Goal: Transaction & Acquisition: Book appointment/travel/reservation

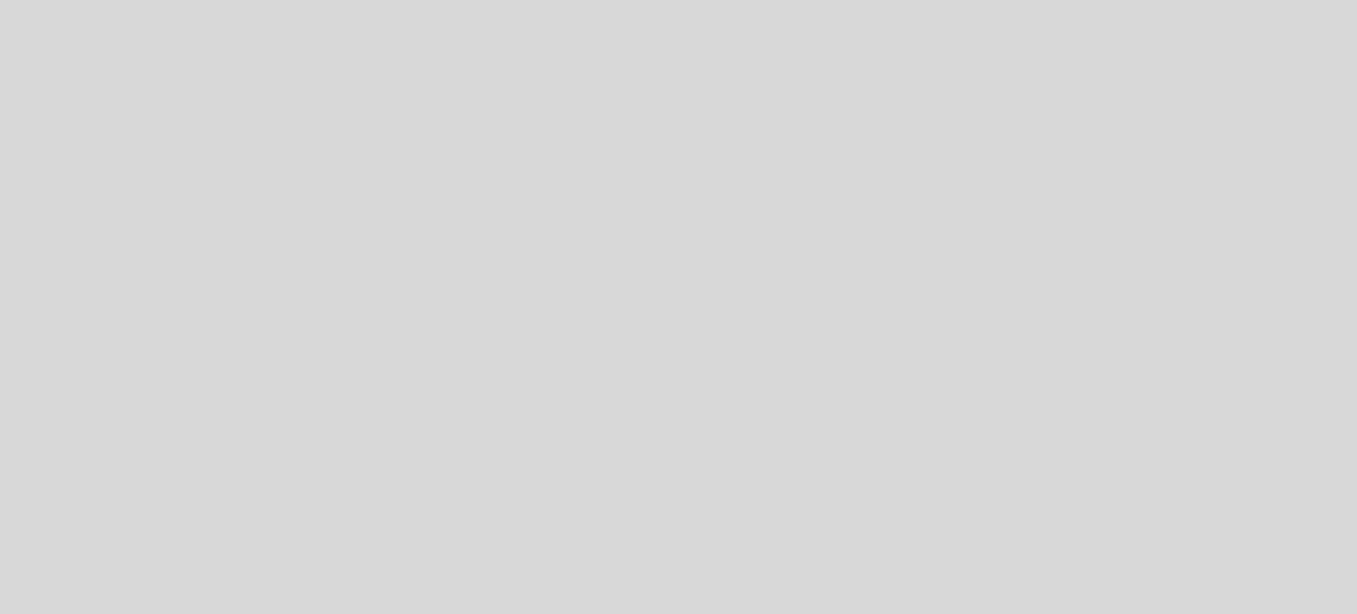
select select "pt"
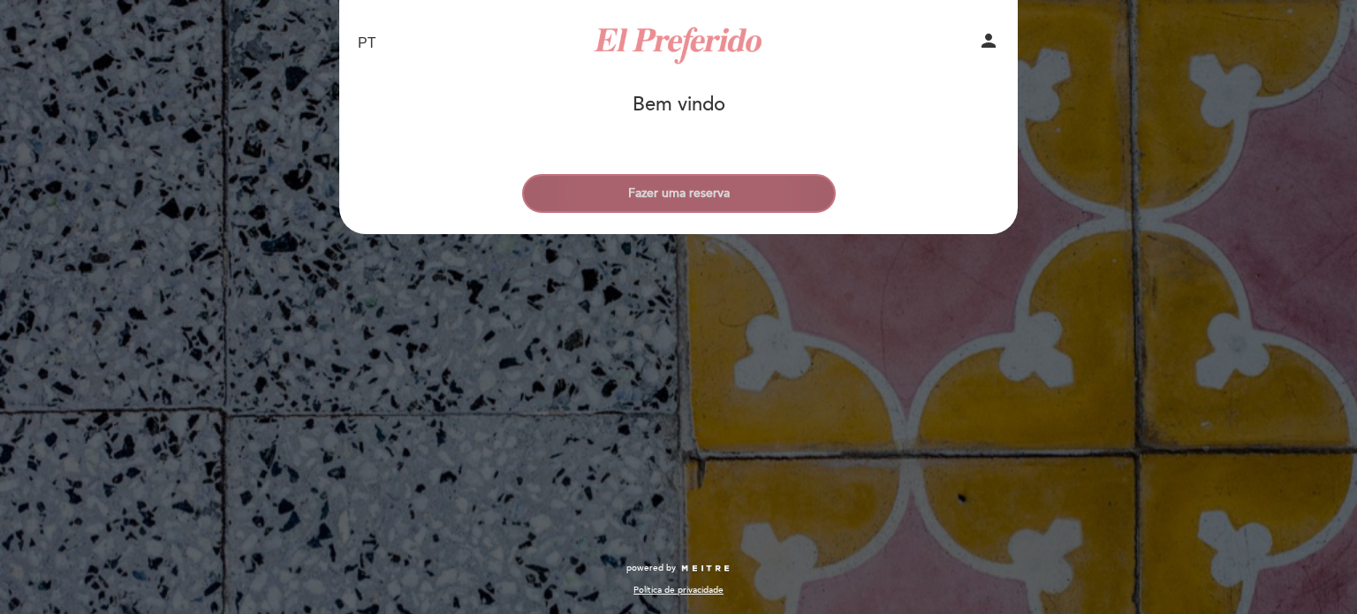
click at [647, 197] on button "Fazer uma reserva" at bounding box center [679, 193] width 314 height 39
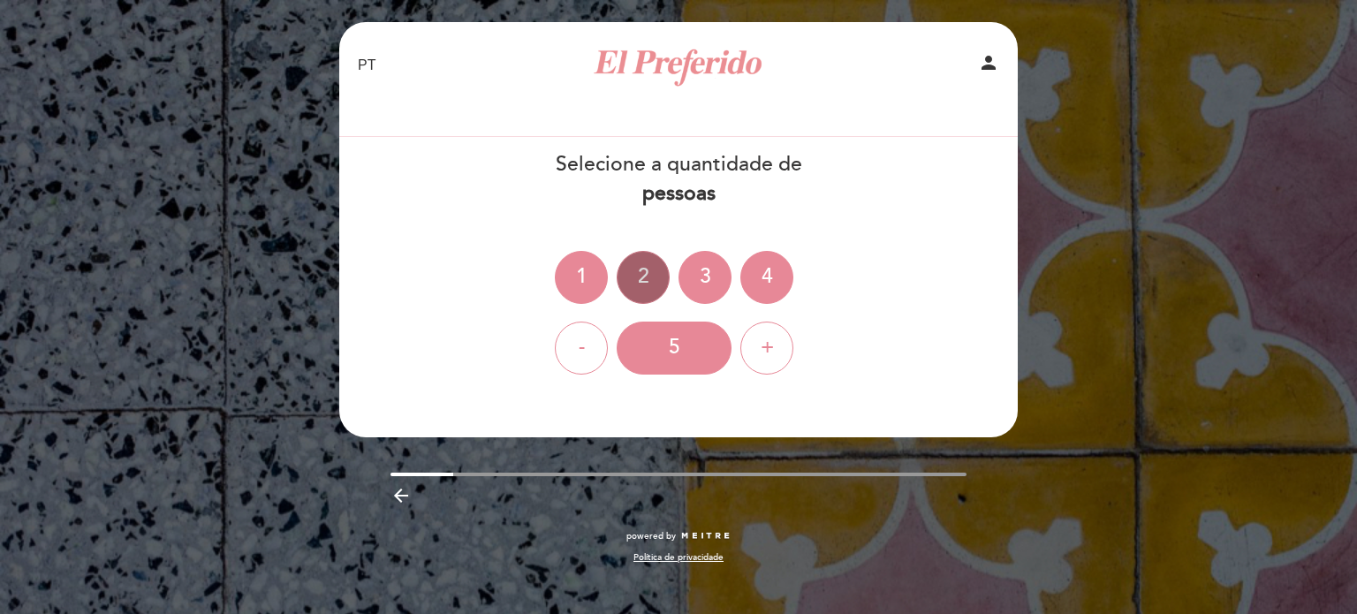
click at [647, 271] on div "2" at bounding box center [643, 277] width 53 height 53
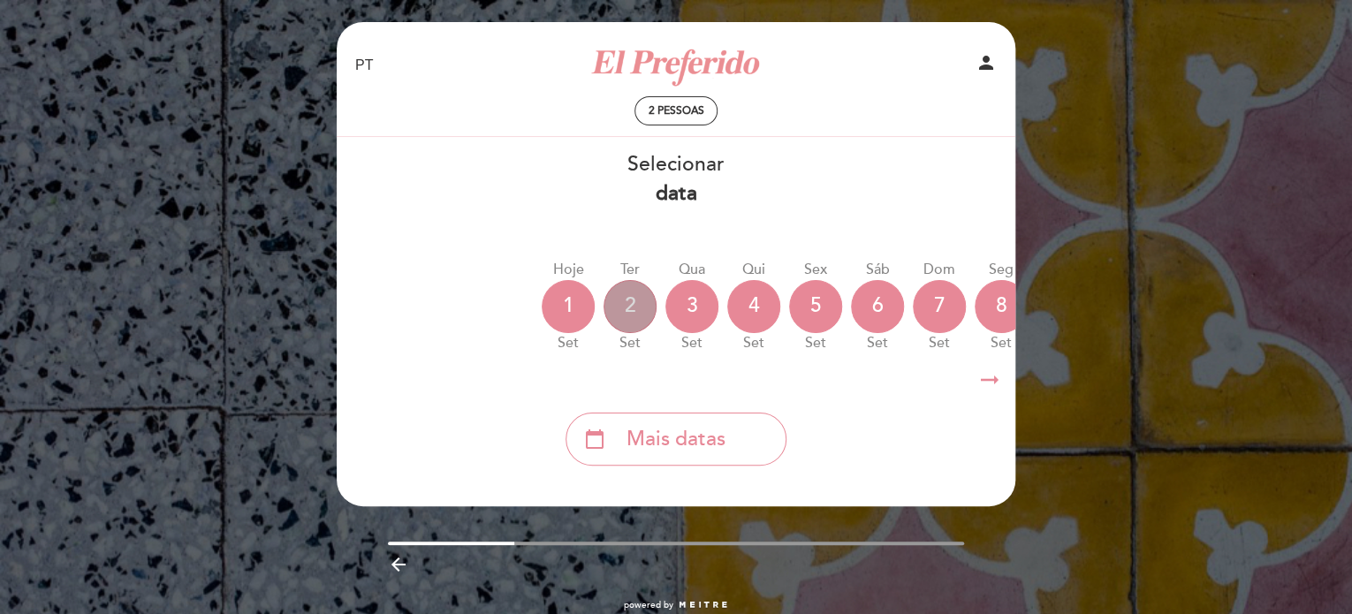
click at [637, 312] on div "2" at bounding box center [630, 306] width 53 height 53
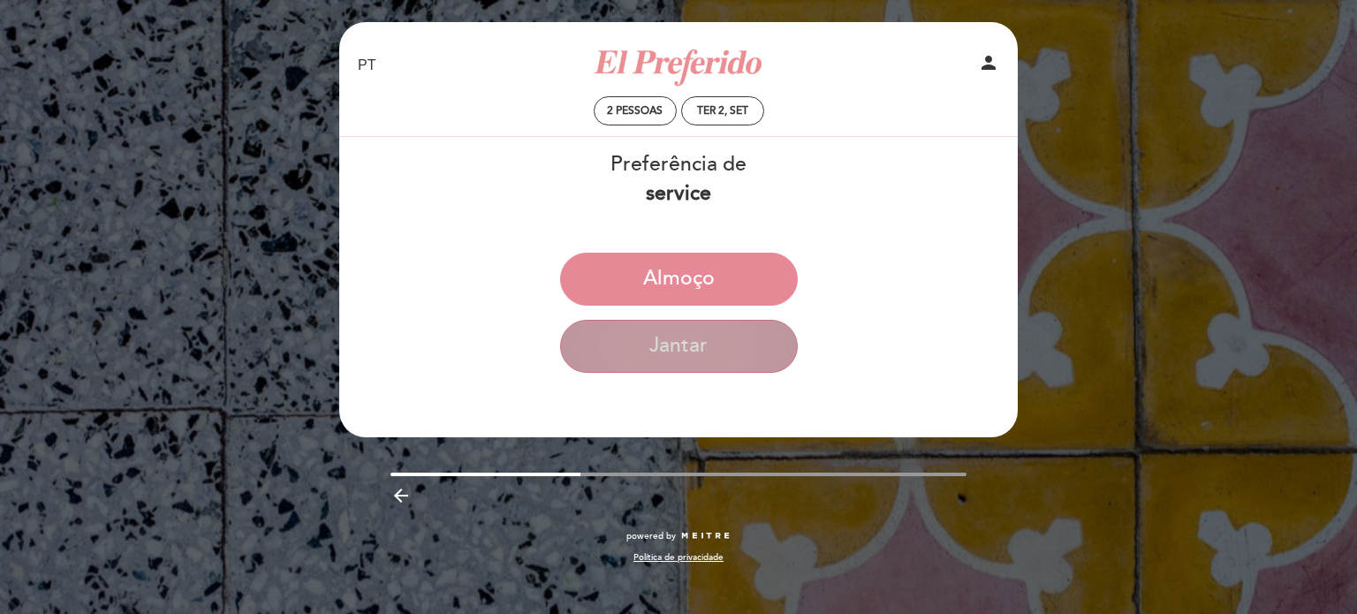
click at [711, 362] on button "Jantar" at bounding box center [679, 346] width 238 height 53
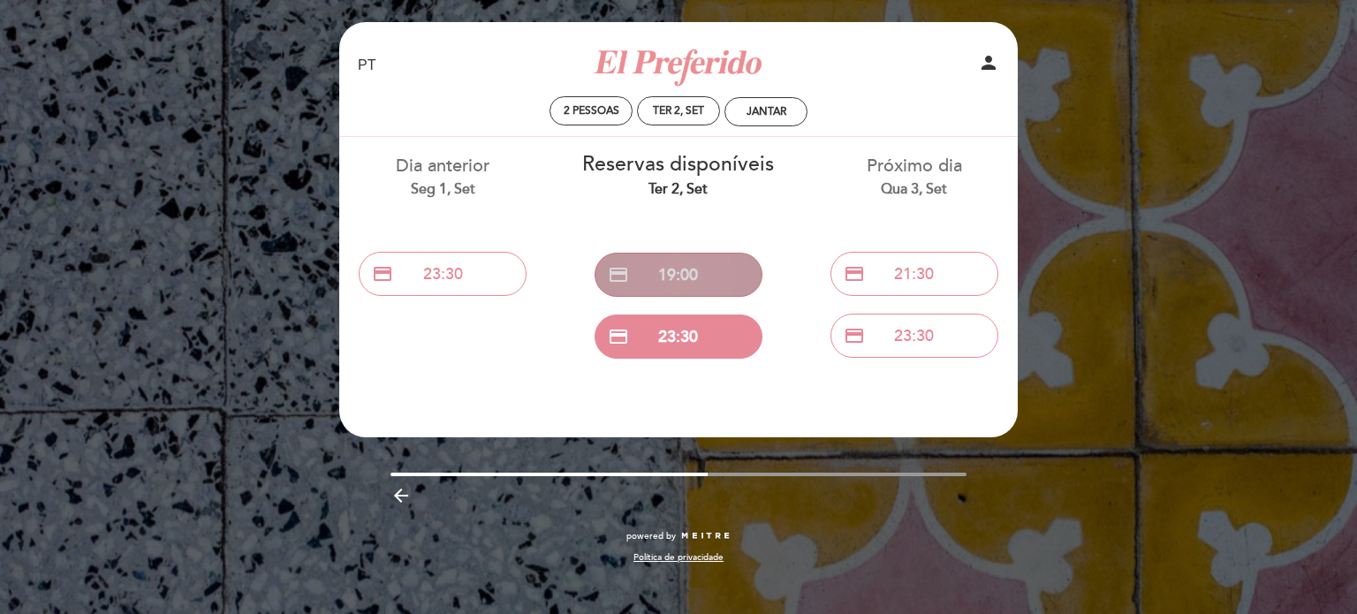
click at [680, 288] on button "credit_card 19:00" at bounding box center [679, 275] width 168 height 44
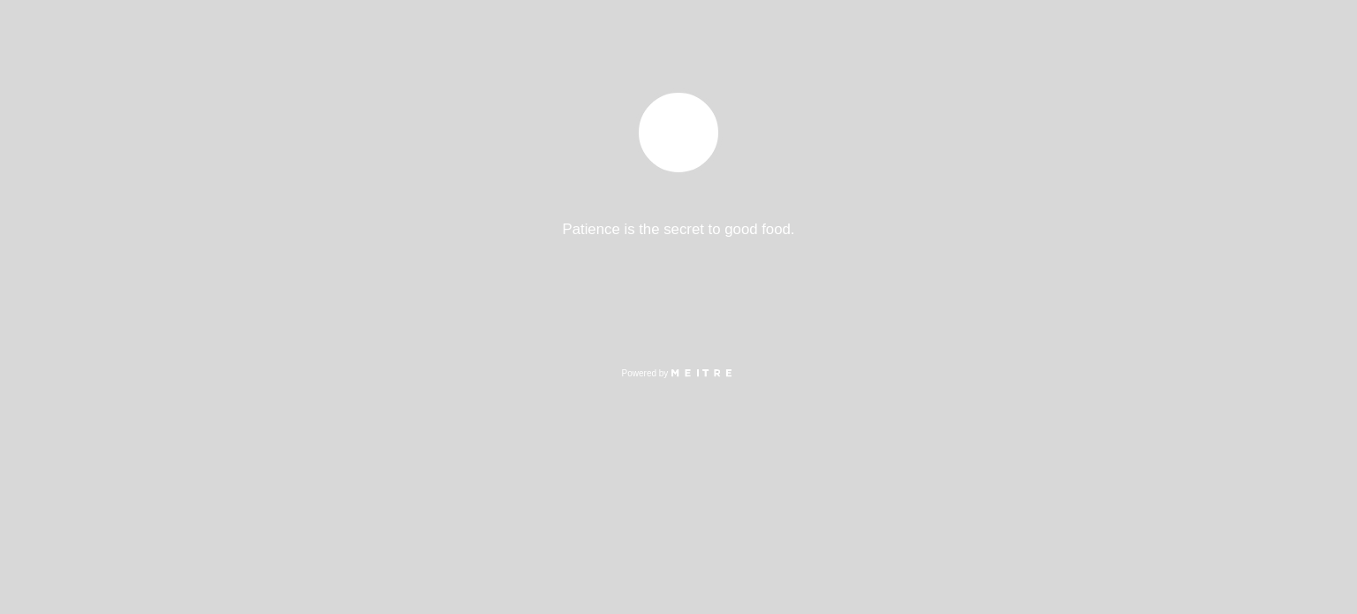
select select "pt"
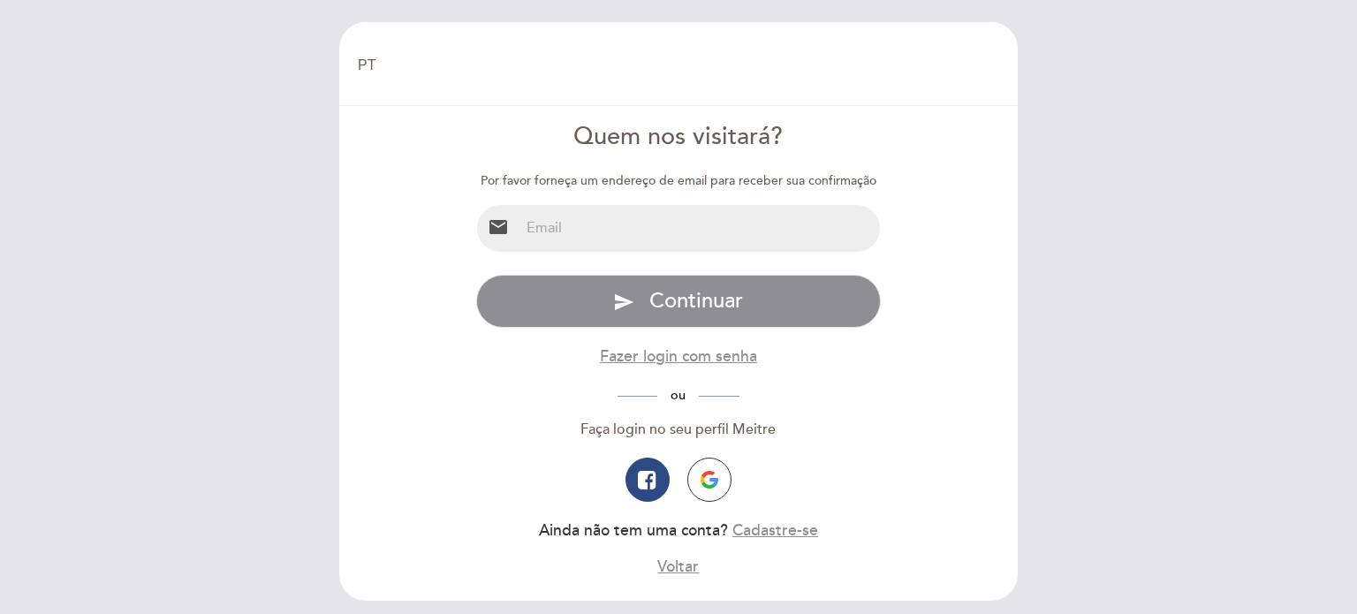
click at [688, 236] on input "email" at bounding box center [700, 228] width 361 height 47
click at [715, 461] on button "button" at bounding box center [710, 480] width 44 height 44
